Goal: Information Seeking & Learning: Learn about a topic

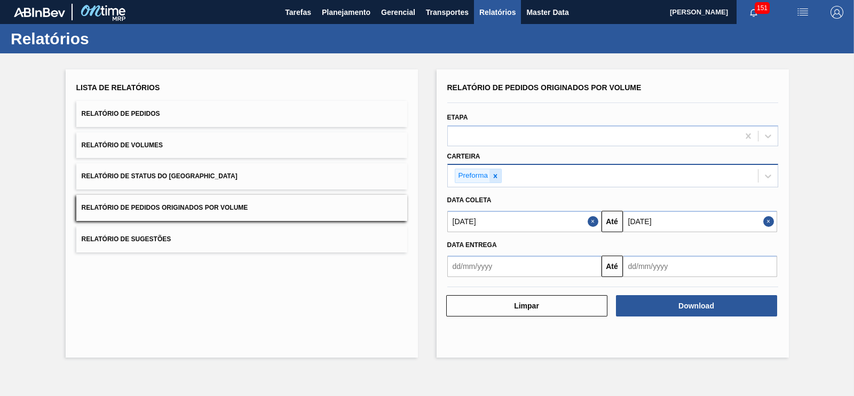
click at [492, 175] on icon at bounding box center [495, 175] width 7 height 7
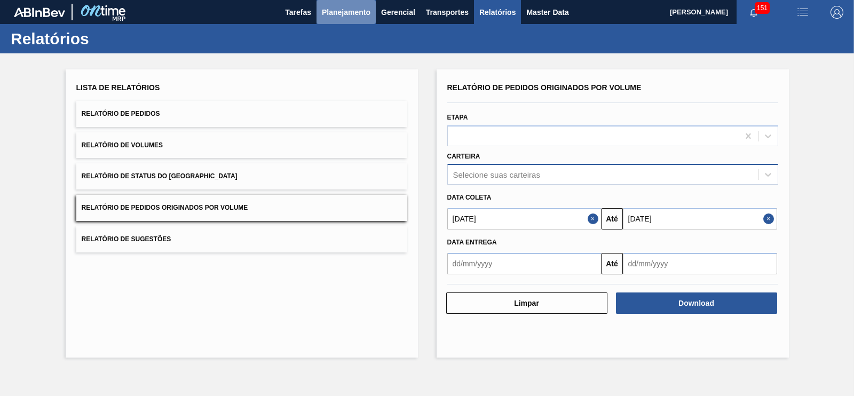
click at [353, 15] on span "Planejamento" at bounding box center [346, 12] width 49 height 13
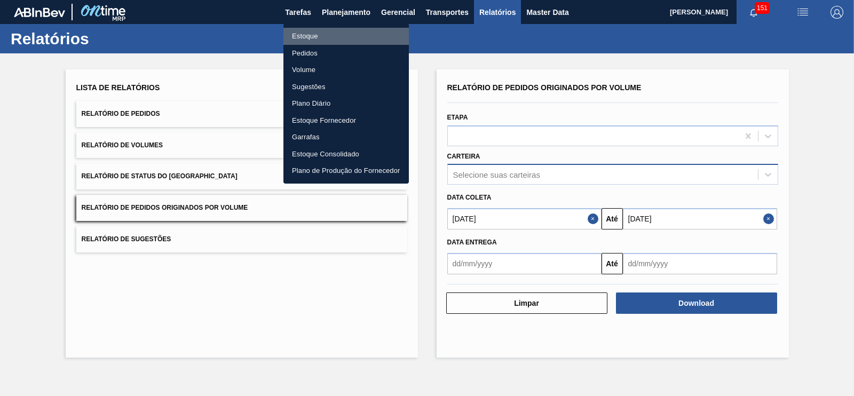
click at [309, 38] on li "Estoque" at bounding box center [345, 36] width 125 height 17
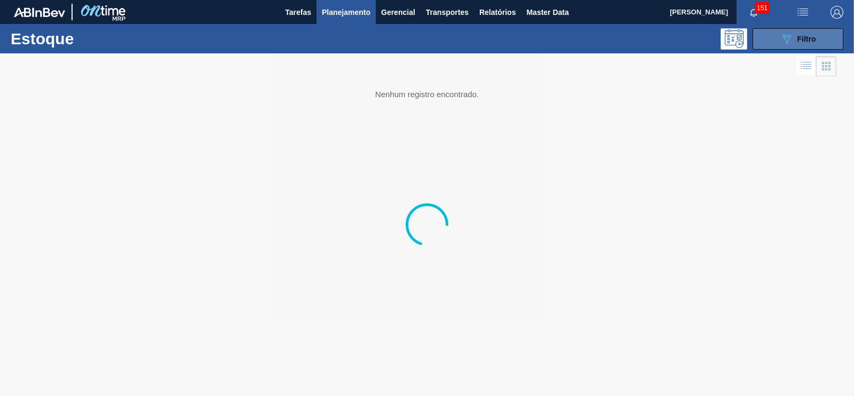
click at [772, 38] on button "089F7B8B-B2A5-4AFE-B5C0-19BA573D28AC Filtro" at bounding box center [798, 38] width 91 height 21
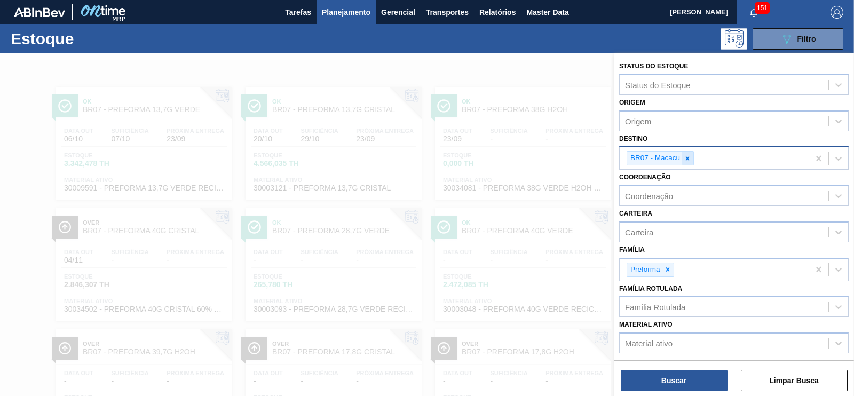
click at [689, 155] on icon at bounding box center [687, 158] width 7 height 7
type input "sap"
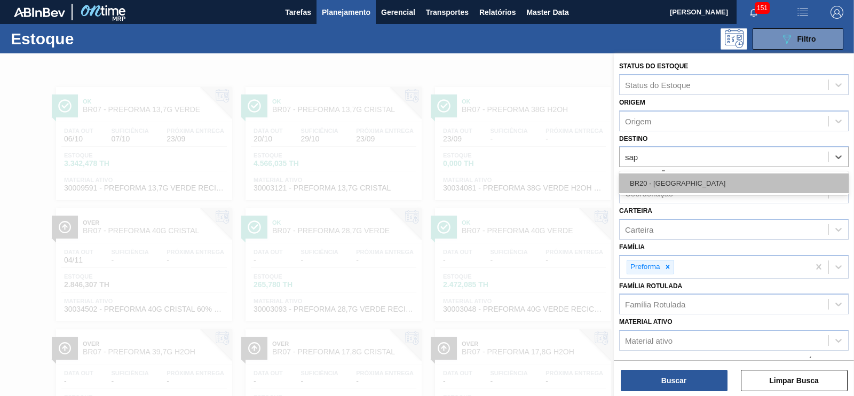
click at [673, 186] on div "BR20 - [GEOGRAPHIC_DATA]" at bounding box center [734, 183] width 230 height 20
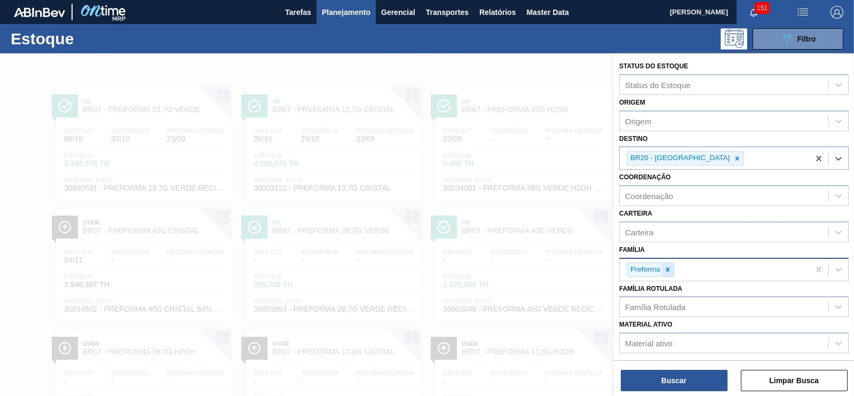
click at [668, 267] on icon at bounding box center [668, 269] width 4 height 4
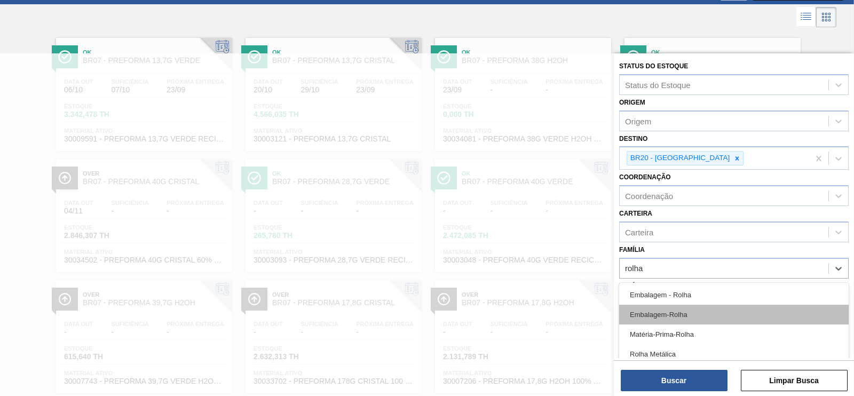
scroll to position [12, 0]
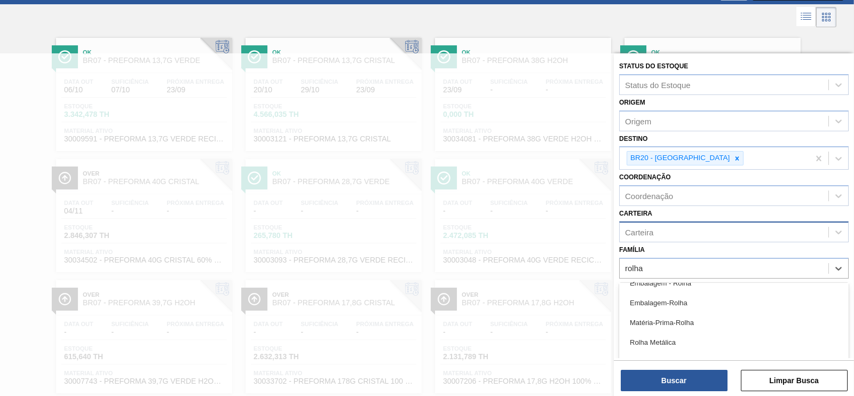
type input "rolha"
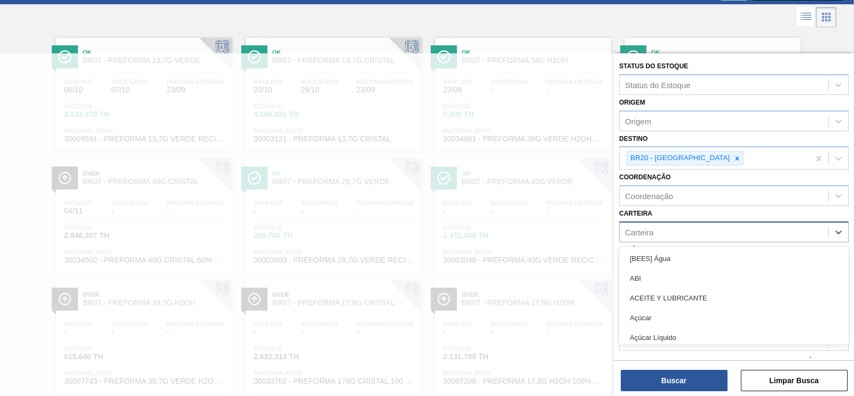
click at [646, 236] on div "Carteira" at bounding box center [724, 231] width 209 height 15
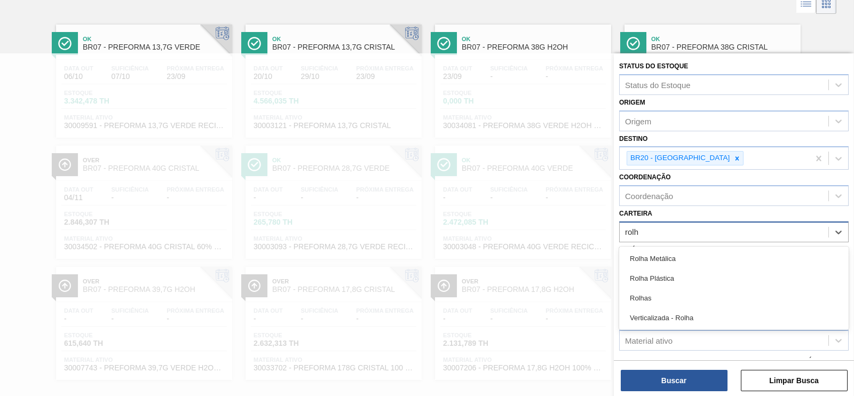
type input "rolha"
click at [667, 276] on div "Rolha Plástica" at bounding box center [734, 278] width 230 height 20
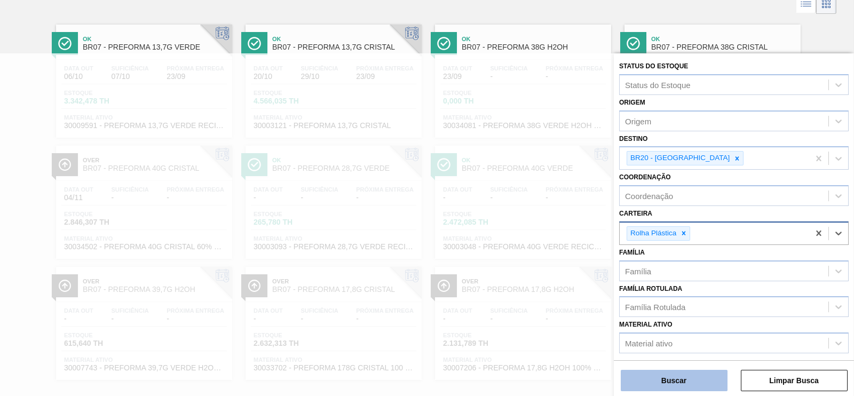
click at [688, 382] on button "Buscar" at bounding box center [674, 380] width 107 height 21
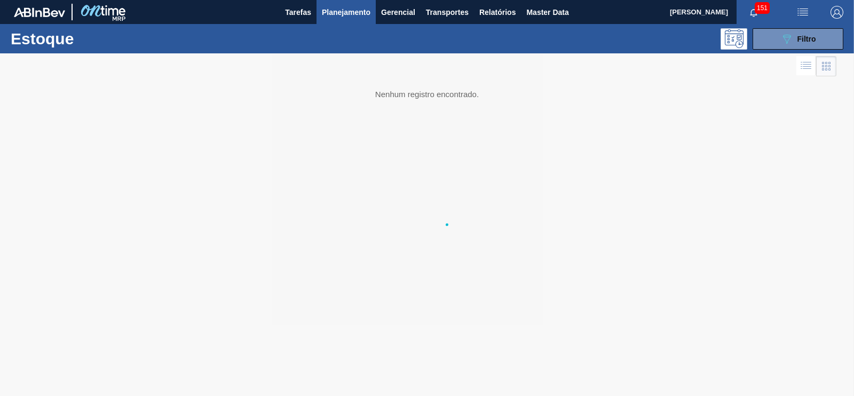
scroll to position [0, 0]
click at [786, 36] on icon "089F7B8B-B2A5-4AFE-B5C0-19BA573D28AC" at bounding box center [786, 39] width 13 height 13
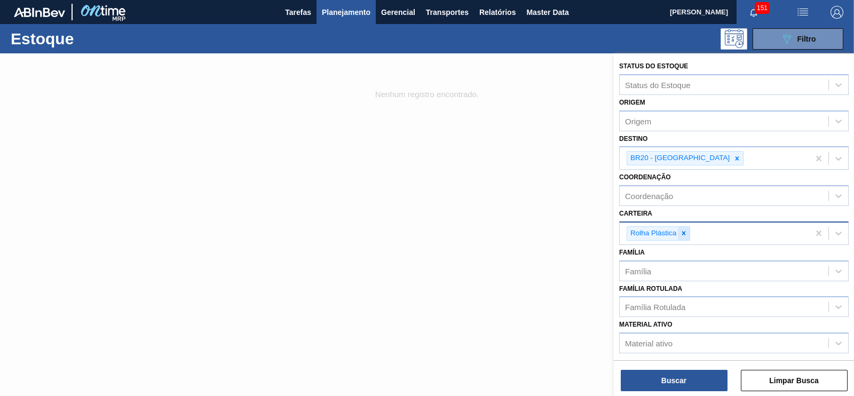
click at [685, 231] on icon at bounding box center [683, 233] width 7 height 7
click at [658, 263] on div "Família" at bounding box center [724, 267] width 209 height 15
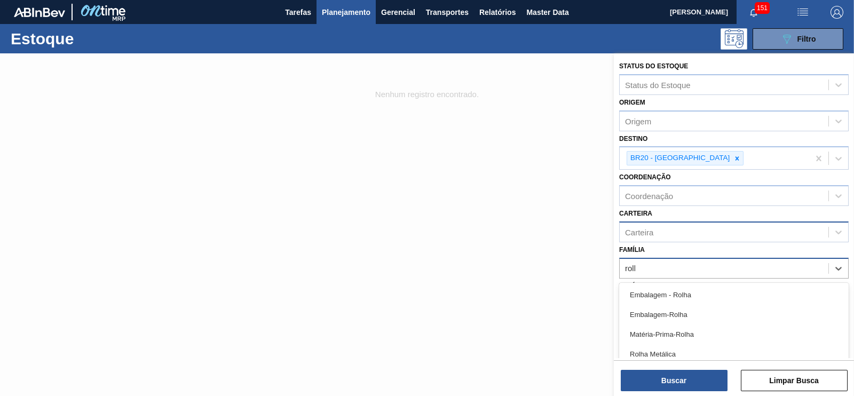
type input "rolha"
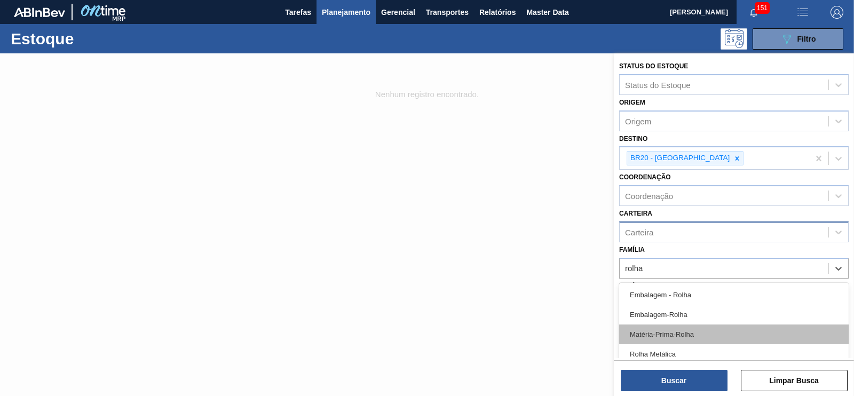
scroll to position [12, 0]
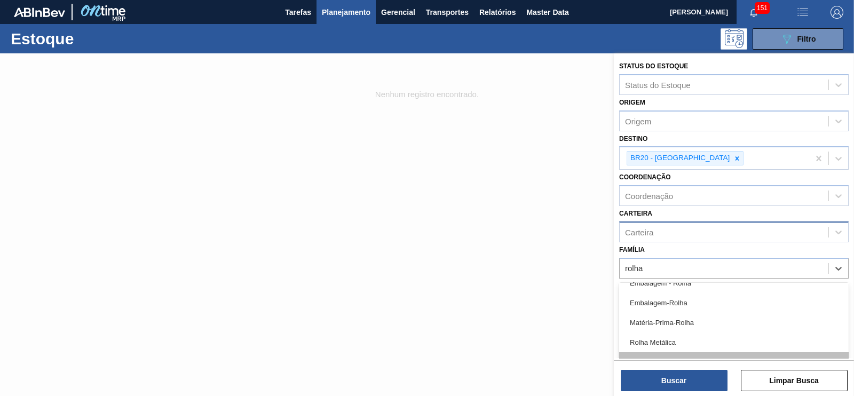
drag, startPoint x: 670, startPoint y: 353, endPoint x: 666, endPoint y: 349, distance: 6.1
click at [670, 353] on div "Rolha Plástica" at bounding box center [734, 362] width 230 height 20
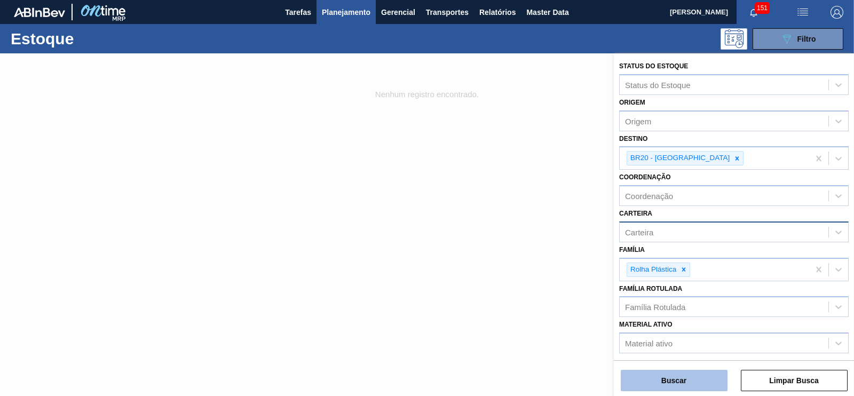
click at [697, 378] on button "Buscar" at bounding box center [674, 380] width 107 height 21
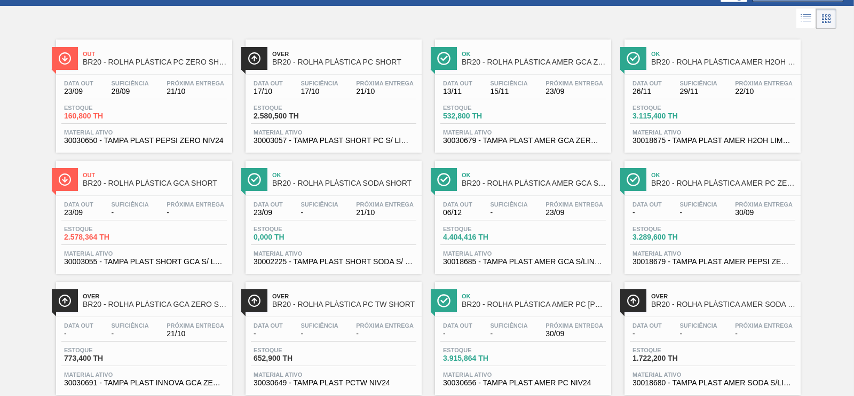
scroll to position [66, 0]
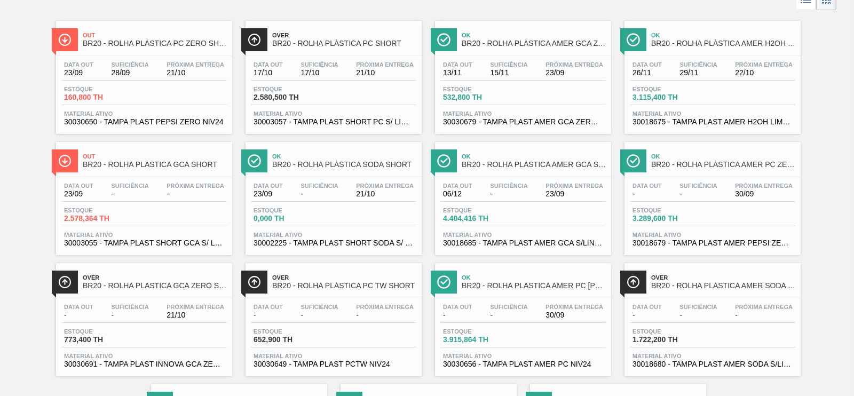
click at [354, 165] on span "BR20 - ROLHA PLÁSTICA SODA SHORT" at bounding box center [344, 165] width 144 height 8
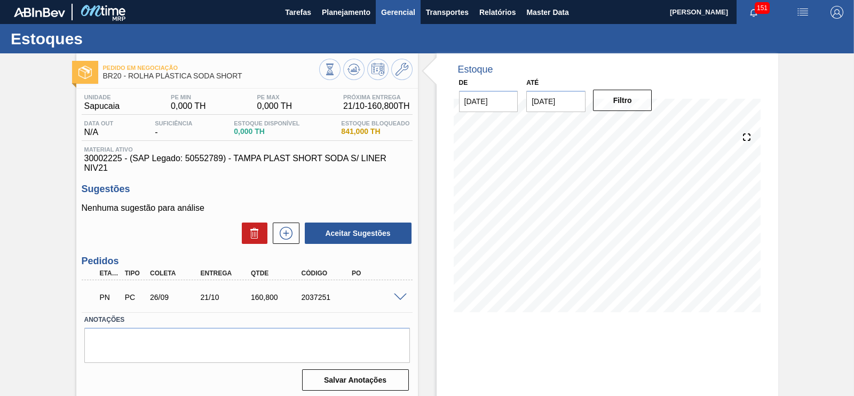
click at [376, 12] on button "Gerencial" at bounding box center [398, 12] width 45 height 24
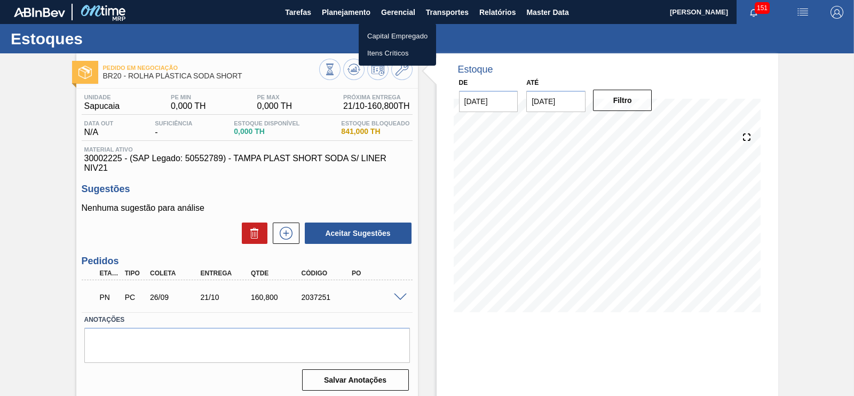
click at [363, 11] on div at bounding box center [427, 198] width 854 height 396
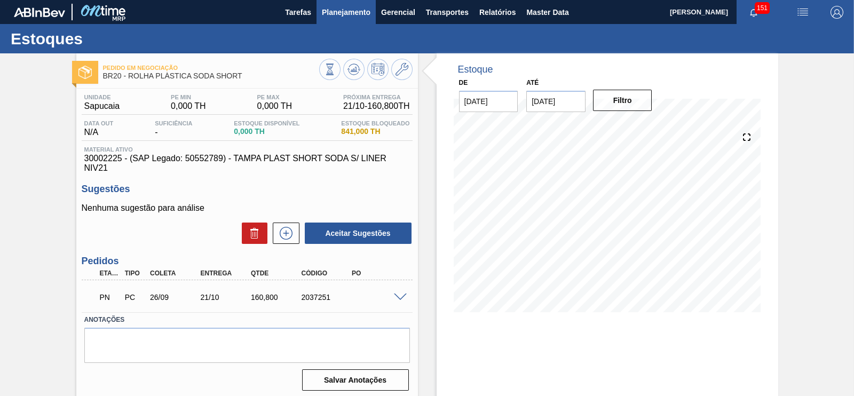
click at [358, 9] on span "Planejamento" at bounding box center [346, 12] width 49 height 13
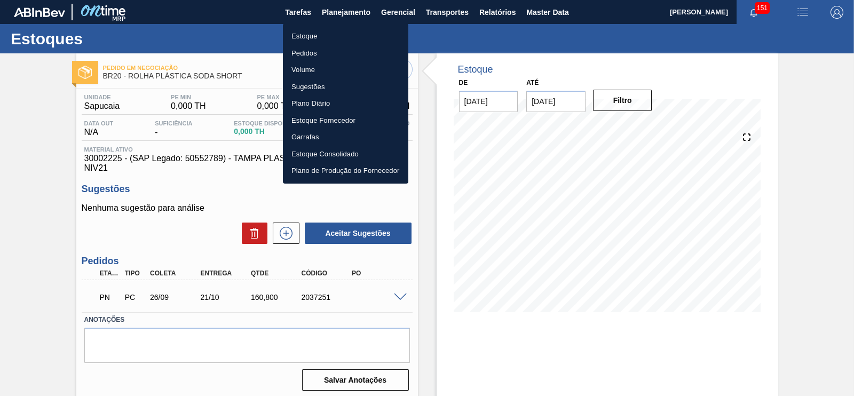
click at [307, 36] on li "Estoque" at bounding box center [345, 36] width 125 height 17
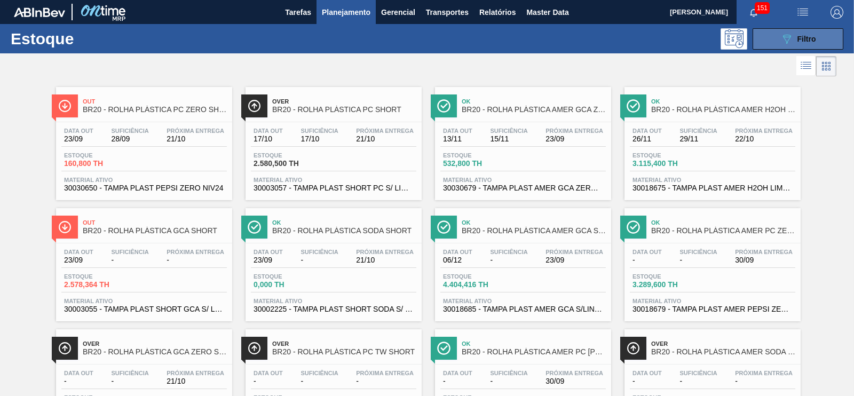
click at [789, 28] on button "089F7B8B-B2A5-4AFE-B5C0-19BA573D28AC Filtro" at bounding box center [798, 38] width 91 height 21
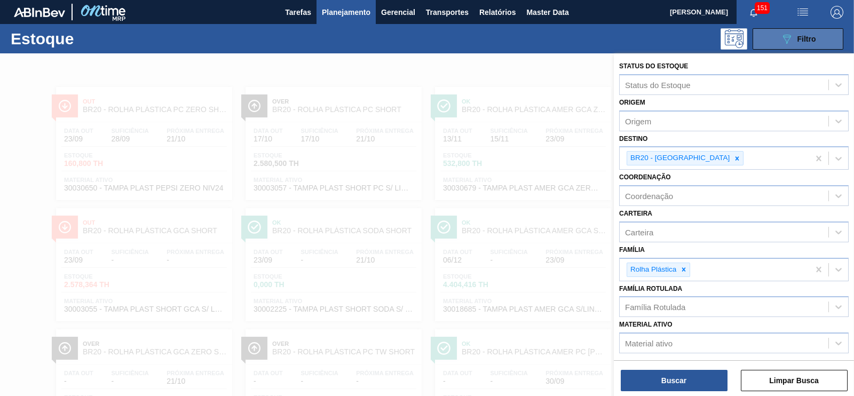
click at [795, 36] on div "089F7B8B-B2A5-4AFE-B5C0-19BA573D28AC Filtro" at bounding box center [798, 39] width 36 height 13
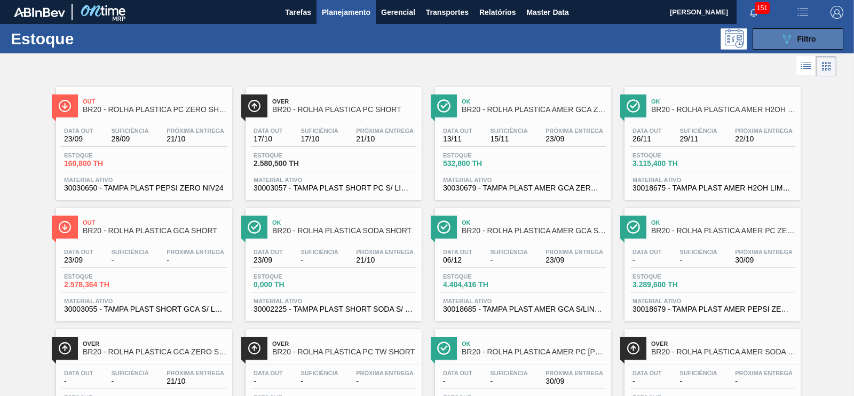
click at [794, 44] on div "089F7B8B-B2A5-4AFE-B5C0-19BA573D28AC Filtro" at bounding box center [798, 39] width 36 height 13
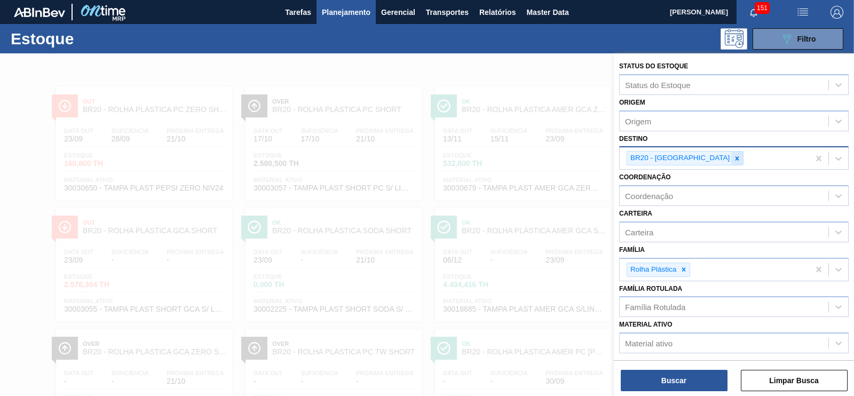
click at [733, 156] on icon at bounding box center [736, 158] width 7 height 7
click at [649, 157] on div "Destino" at bounding box center [638, 157] width 27 height 9
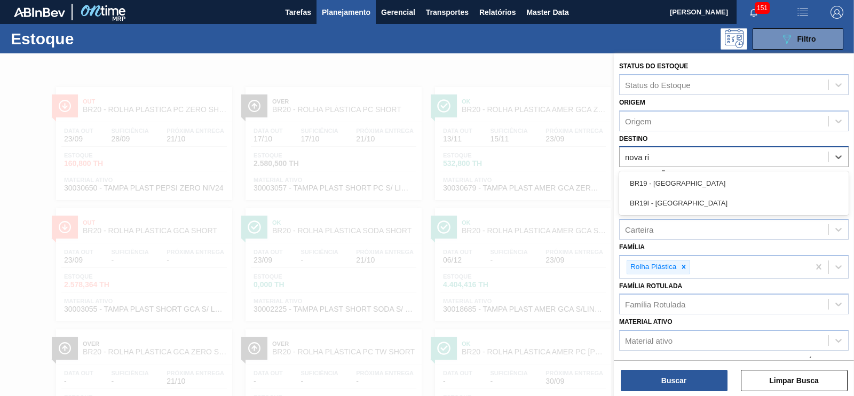
type input "[GEOGRAPHIC_DATA]"
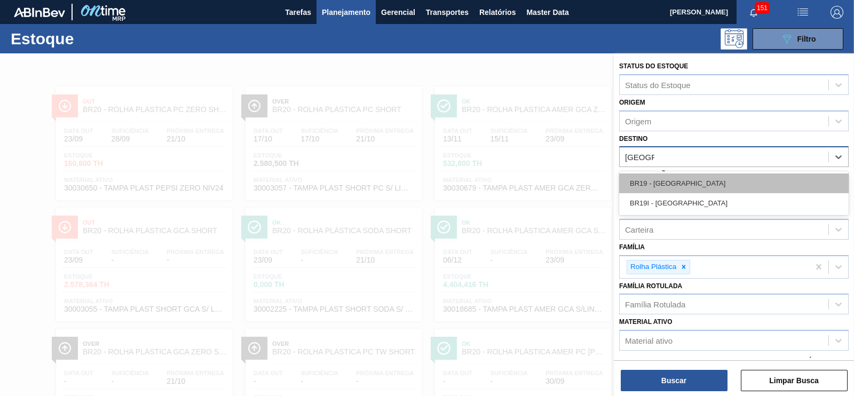
click at [662, 188] on div "BR19 - [GEOGRAPHIC_DATA]" at bounding box center [734, 183] width 230 height 20
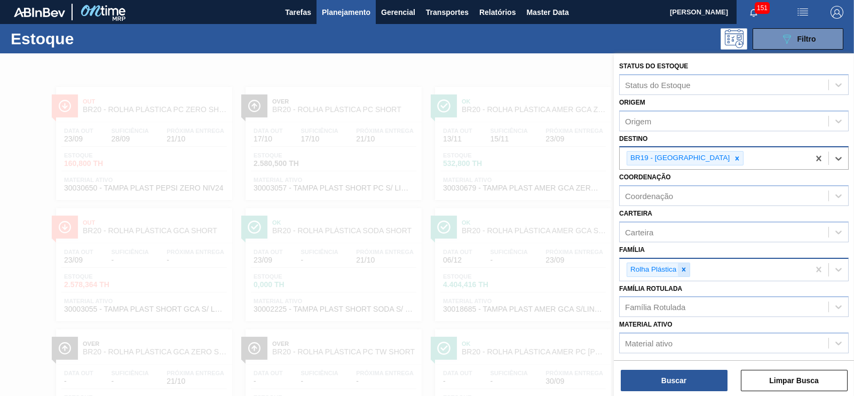
click at [684, 268] on icon at bounding box center [684, 269] width 4 height 4
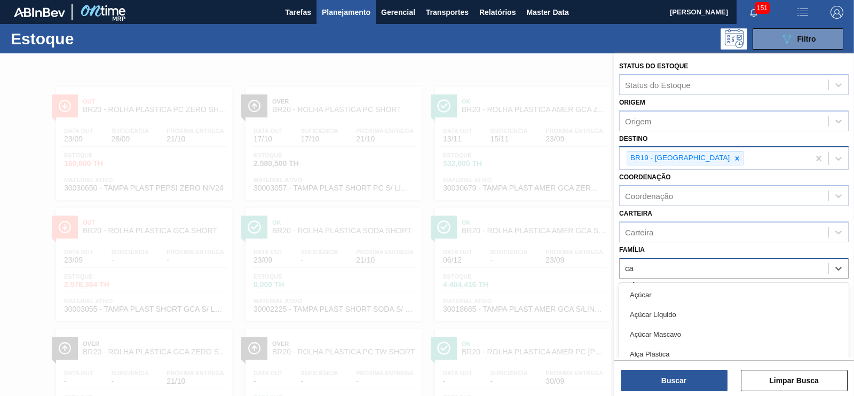
scroll to position [49, 0]
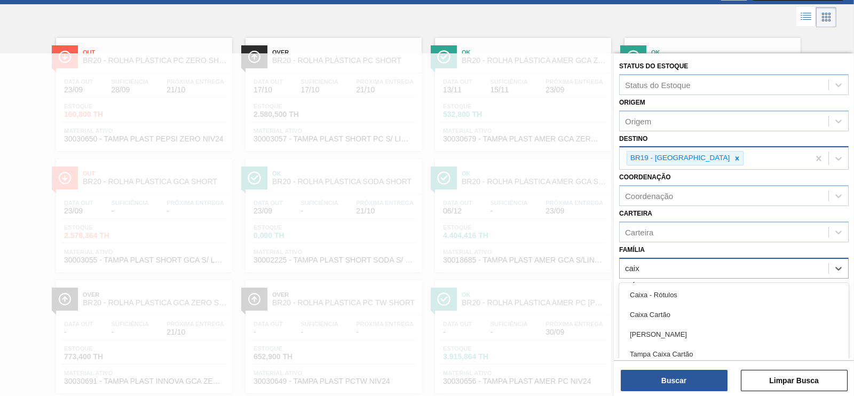
type input "caixa"
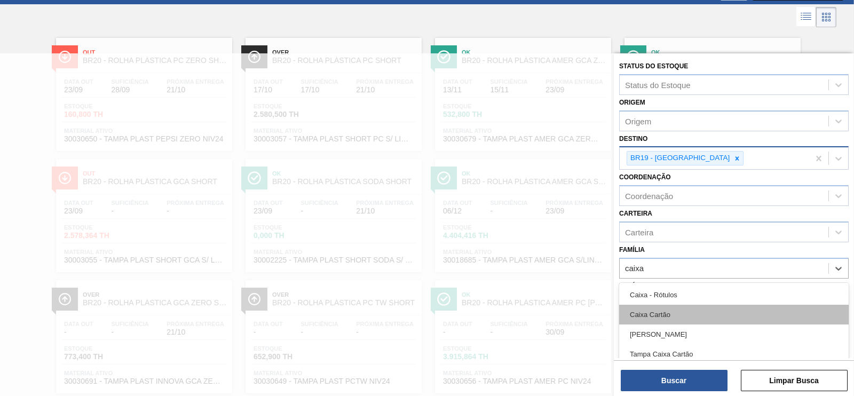
click at [668, 313] on div "Caixa Cartão" at bounding box center [734, 315] width 230 height 20
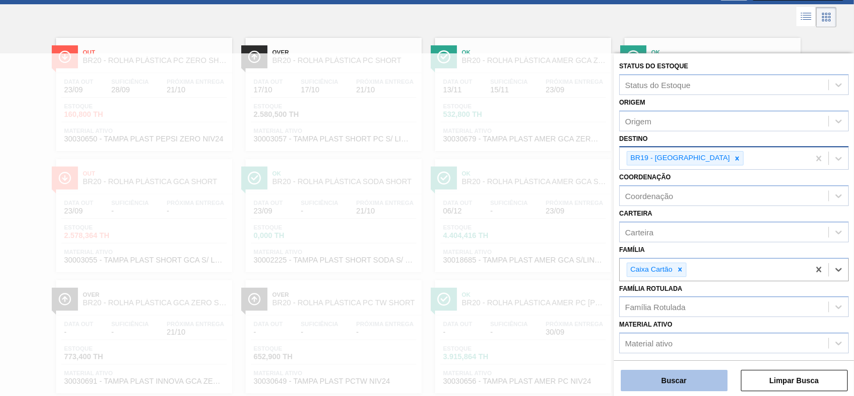
click at [678, 380] on button "Buscar" at bounding box center [674, 380] width 107 height 21
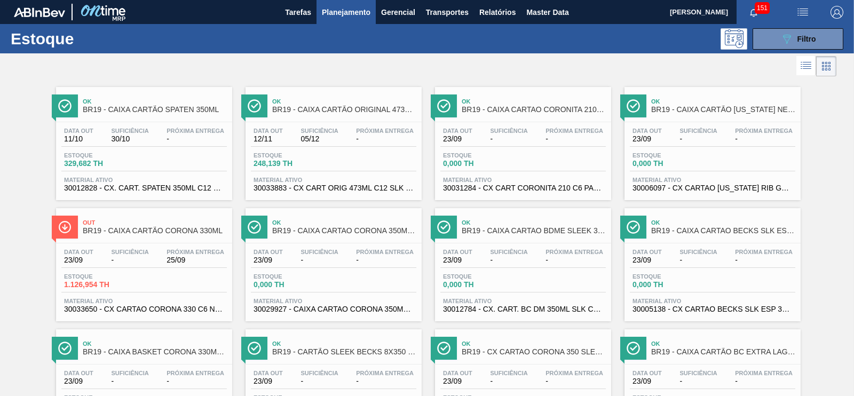
click at [743, 121] on div "Ok BR19 - CAIXA CARTÃO [US_STATE] NEW LAGER 350ML Data out 23/09 Suficiência - …" at bounding box center [713, 143] width 176 height 113
